Goal: Task Accomplishment & Management: Use online tool/utility

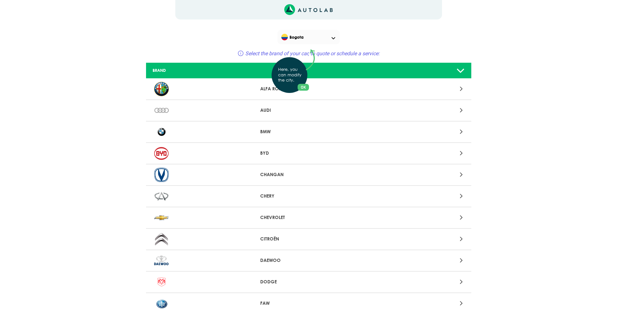
click at [460, 89] on div "Here, you can modify the city. OK .aex,.bex{fill:none!important;stroke:#50c478!…" at bounding box center [308, 155] width 617 height 310
click at [394, 88] on div at bounding box center [415, 89] width 106 height 9
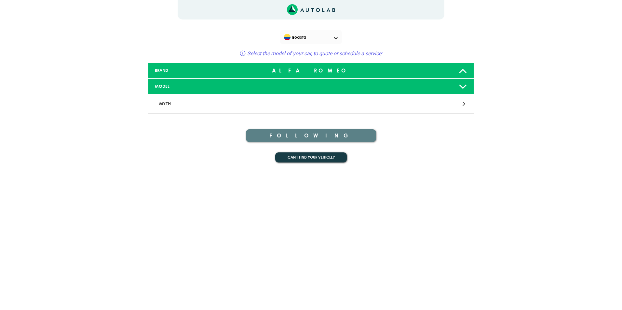
click at [392, 105] on div at bounding box center [417, 103] width 106 height 9
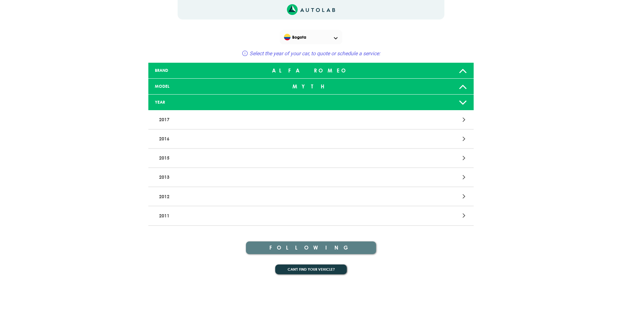
click at [388, 121] on div at bounding box center [417, 119] width 106 height 9
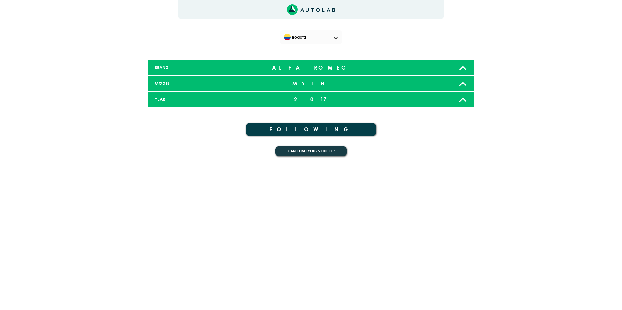
click at [326, 128] on button "FOLLOWING" at bounding box center [311, 129] width 130 height 13
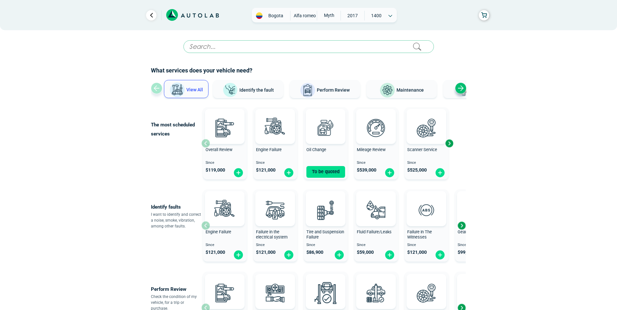
click at [389, 13] on div "Bogota ALFA ROMEO MYTH 2017 1400" at bounding box center [324, 15] width 145 height 15
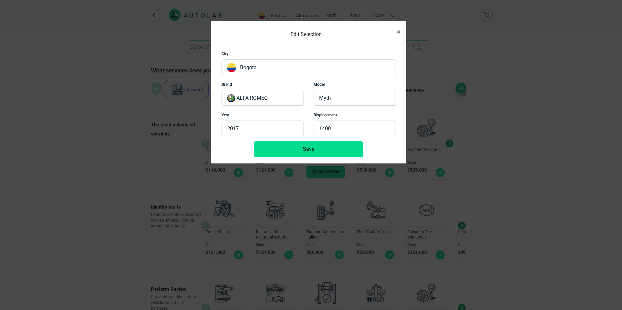
click at [399, 33] on button "Close" at bounding box center [395, 31] width 10 height 15
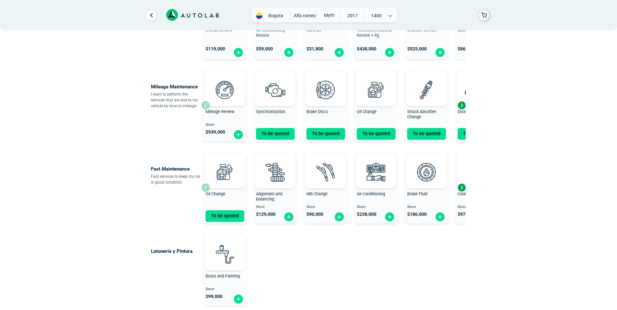
scroll to position [112, 0]
